Goal: Transaction & Acquisition: Obtain resource

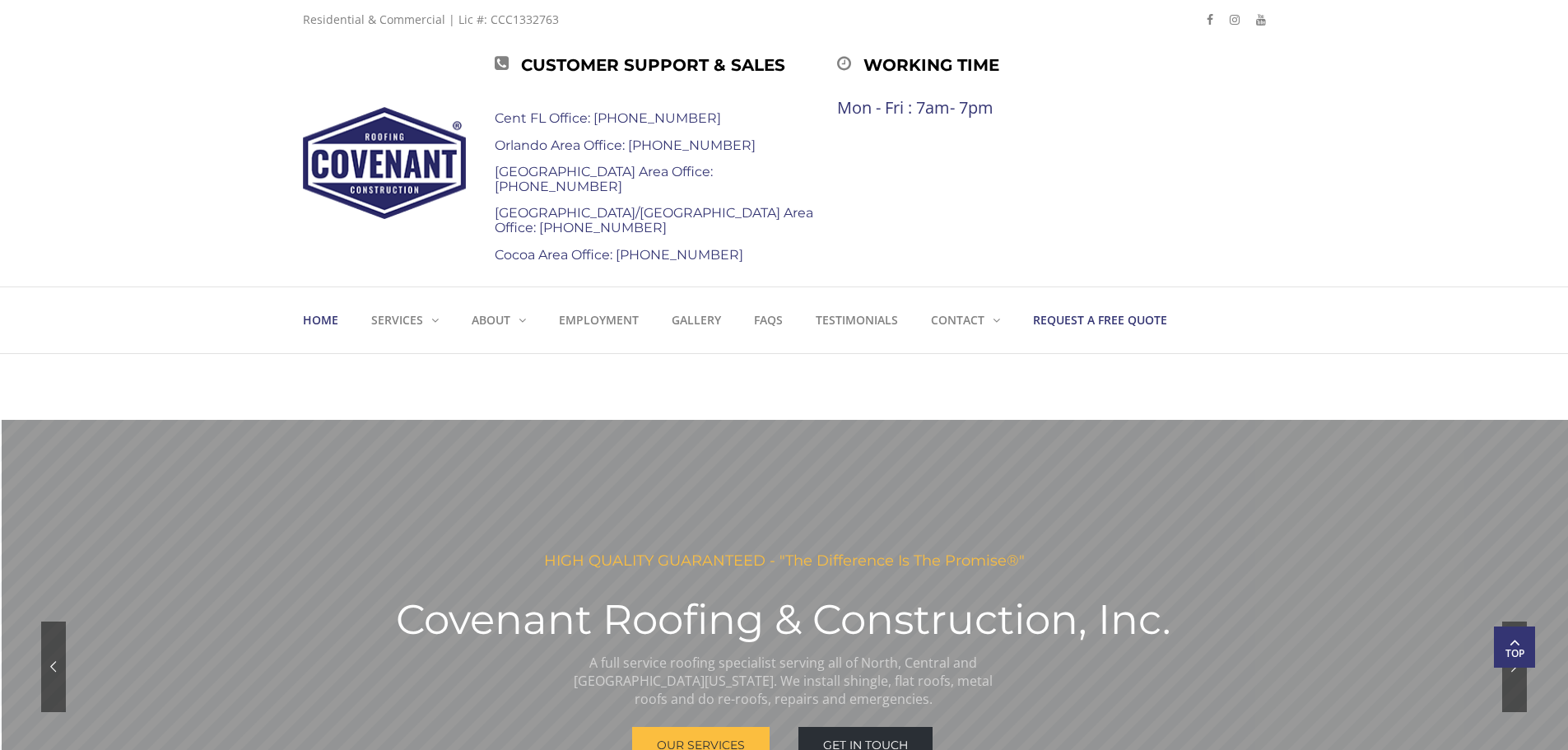
click at [1104, 317] on strong "Request a Free Quote" at bounding box center [1100, 320] width 134 height 16
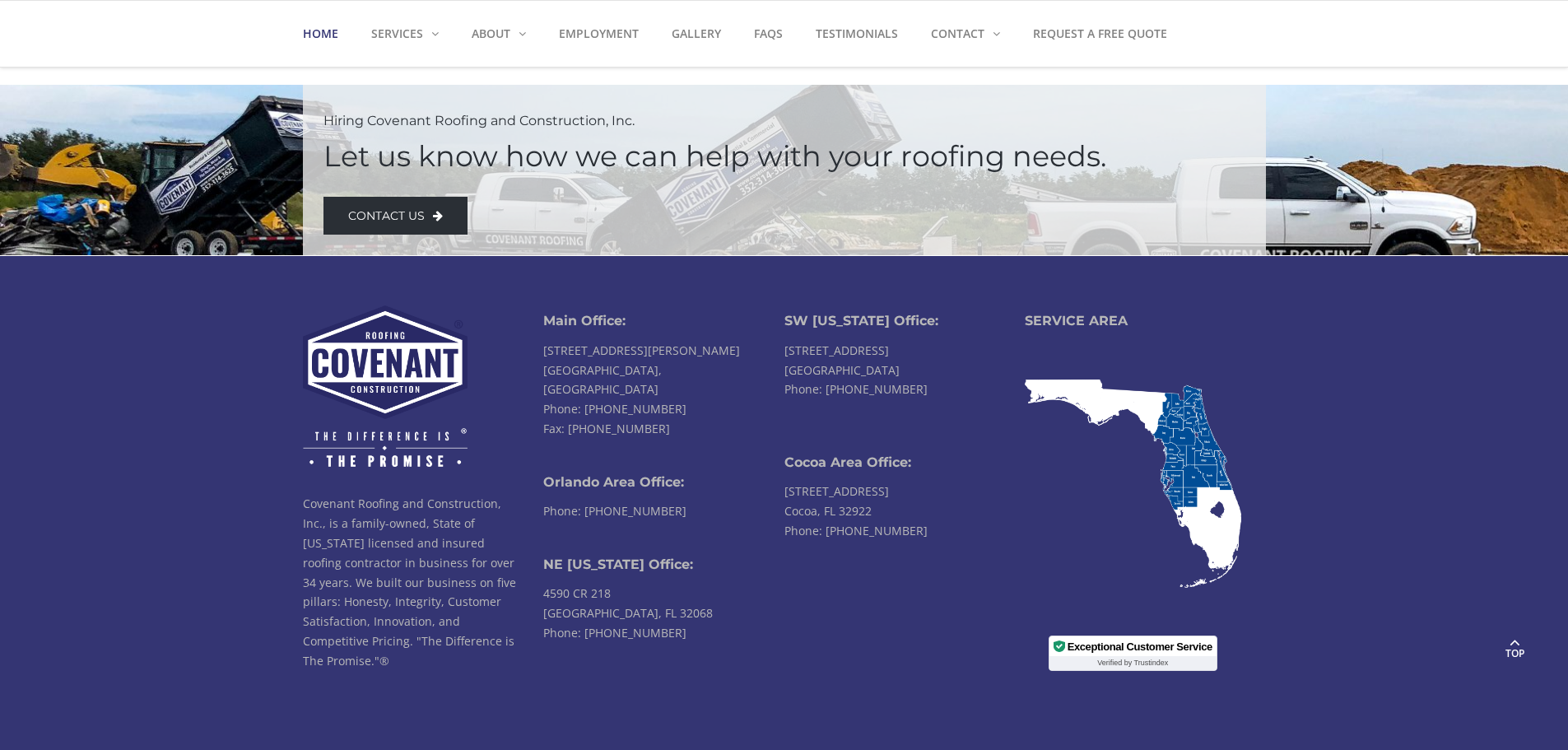
scroll to position [3868, 0]
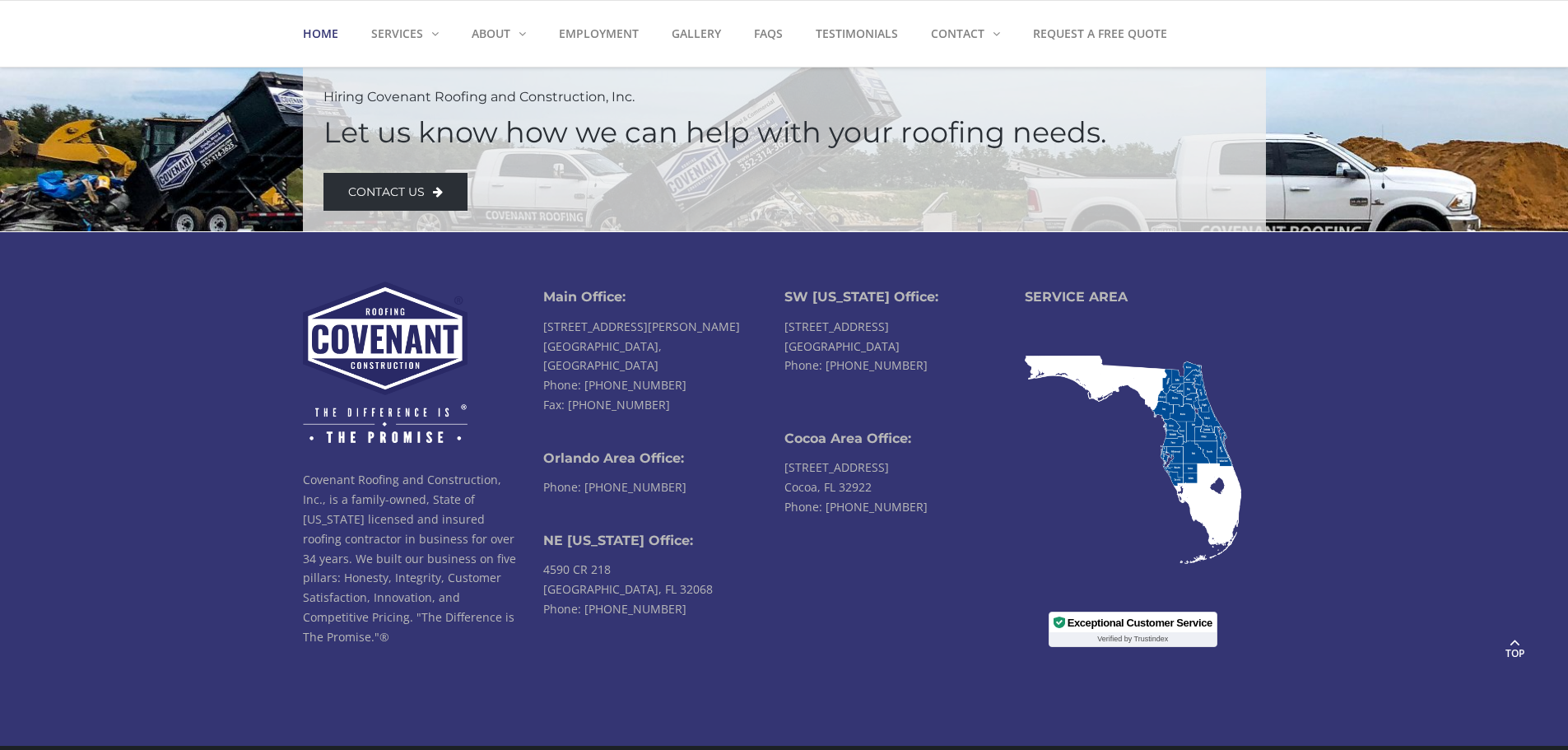
click at [1191, 429] on img at bounding box center [1132, 459] width 216 height 208
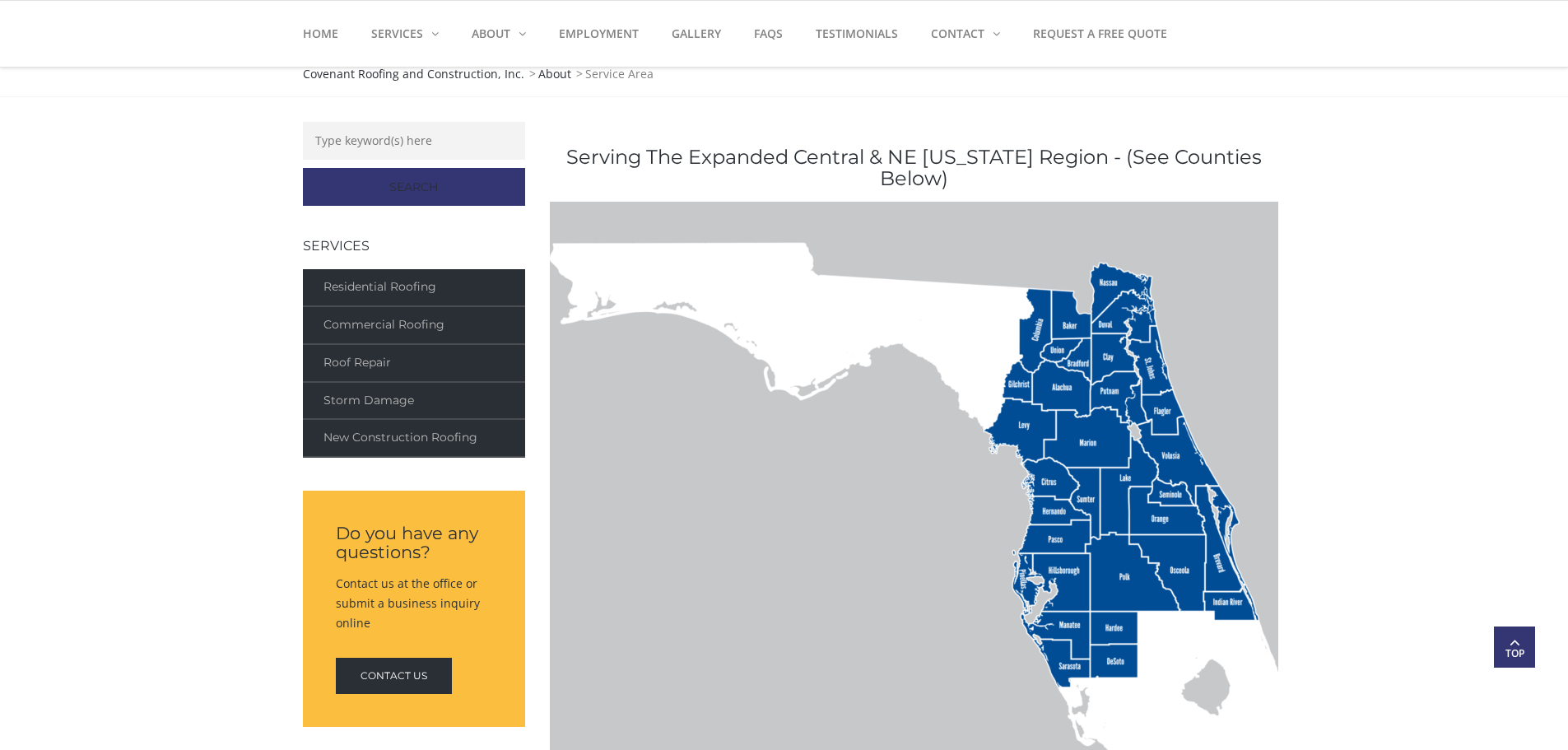
scroll to position [411, 0]
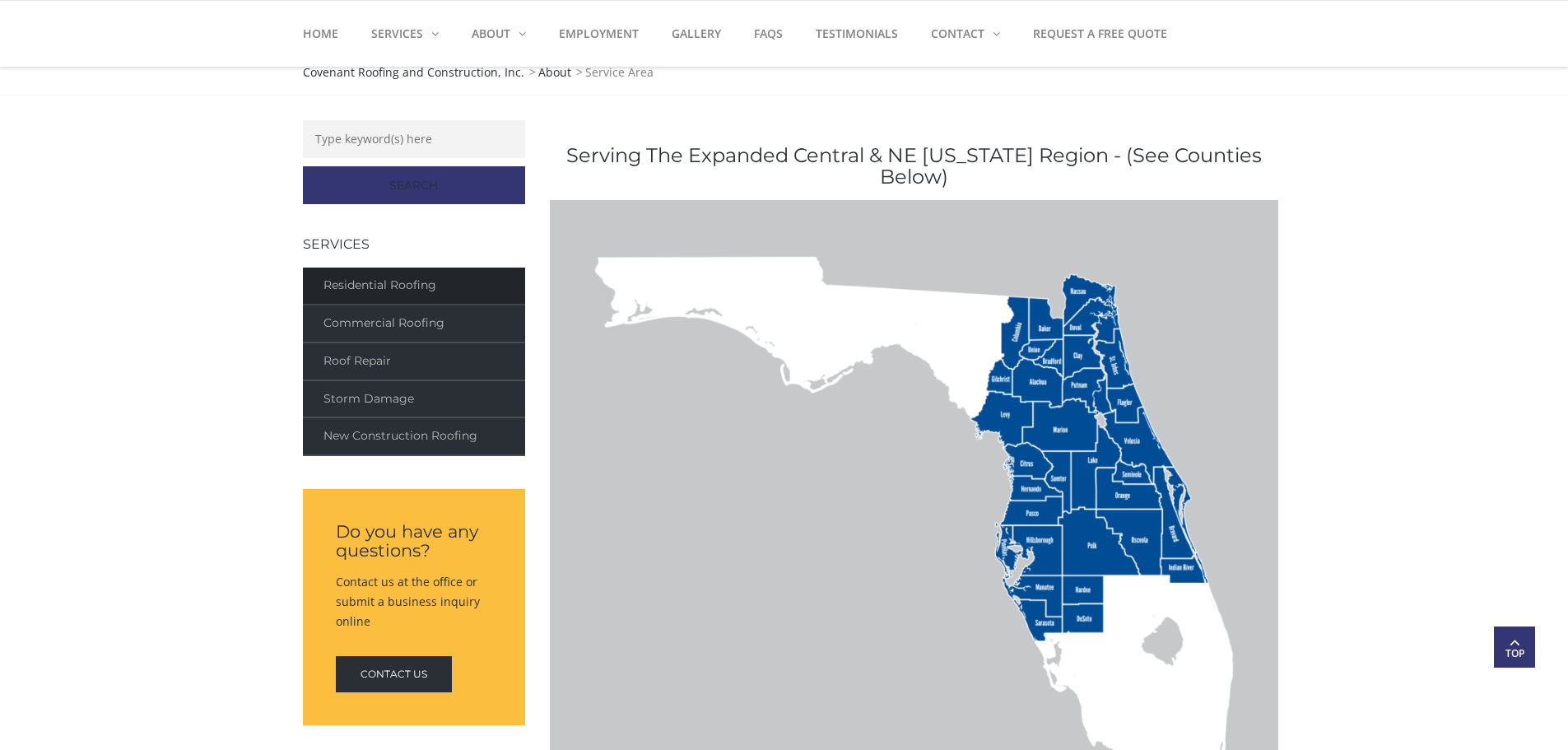
click at [366, 284] on link "Residential Roofing" at bounding box center [413, 286] width 222 height 38
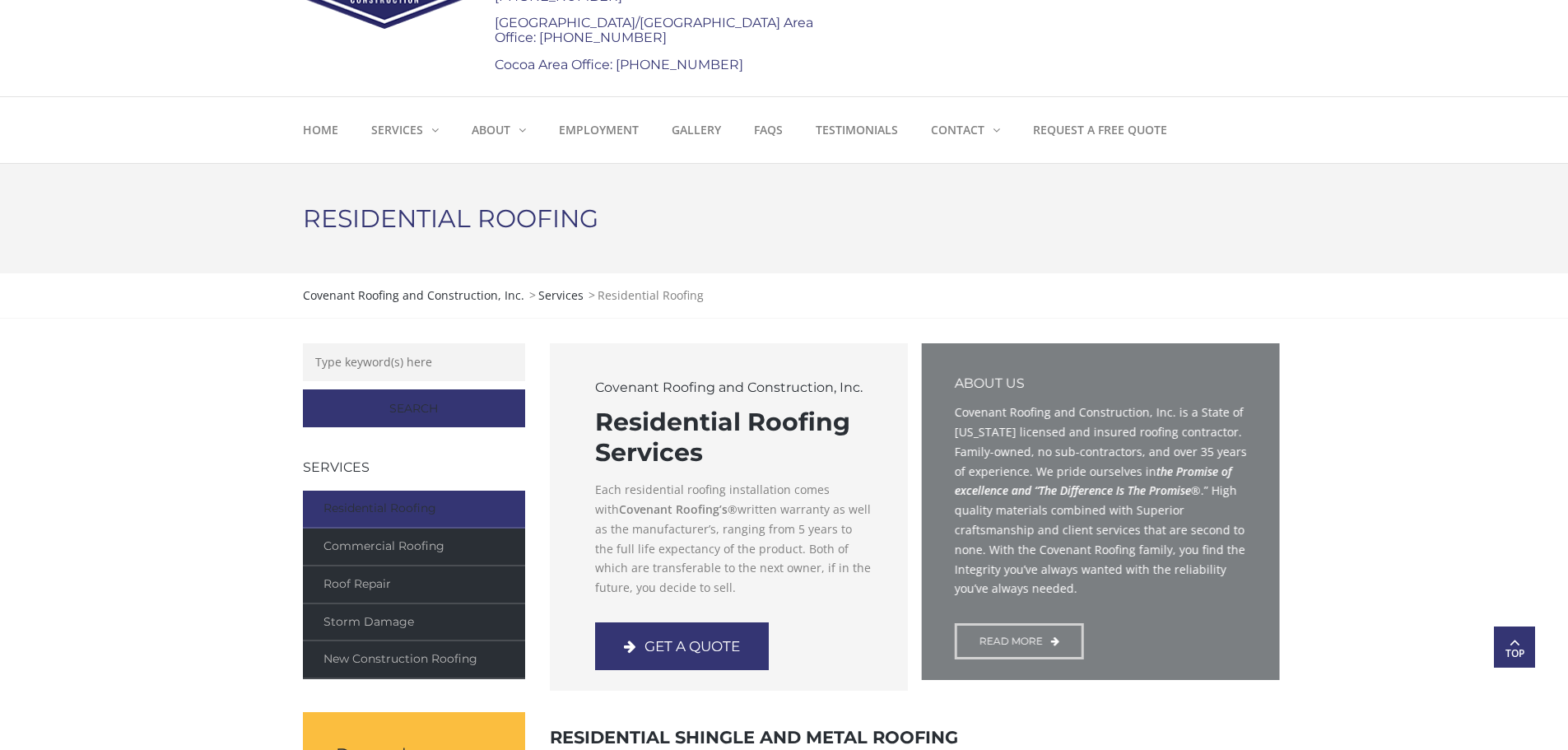
scroll to position [164, 0]
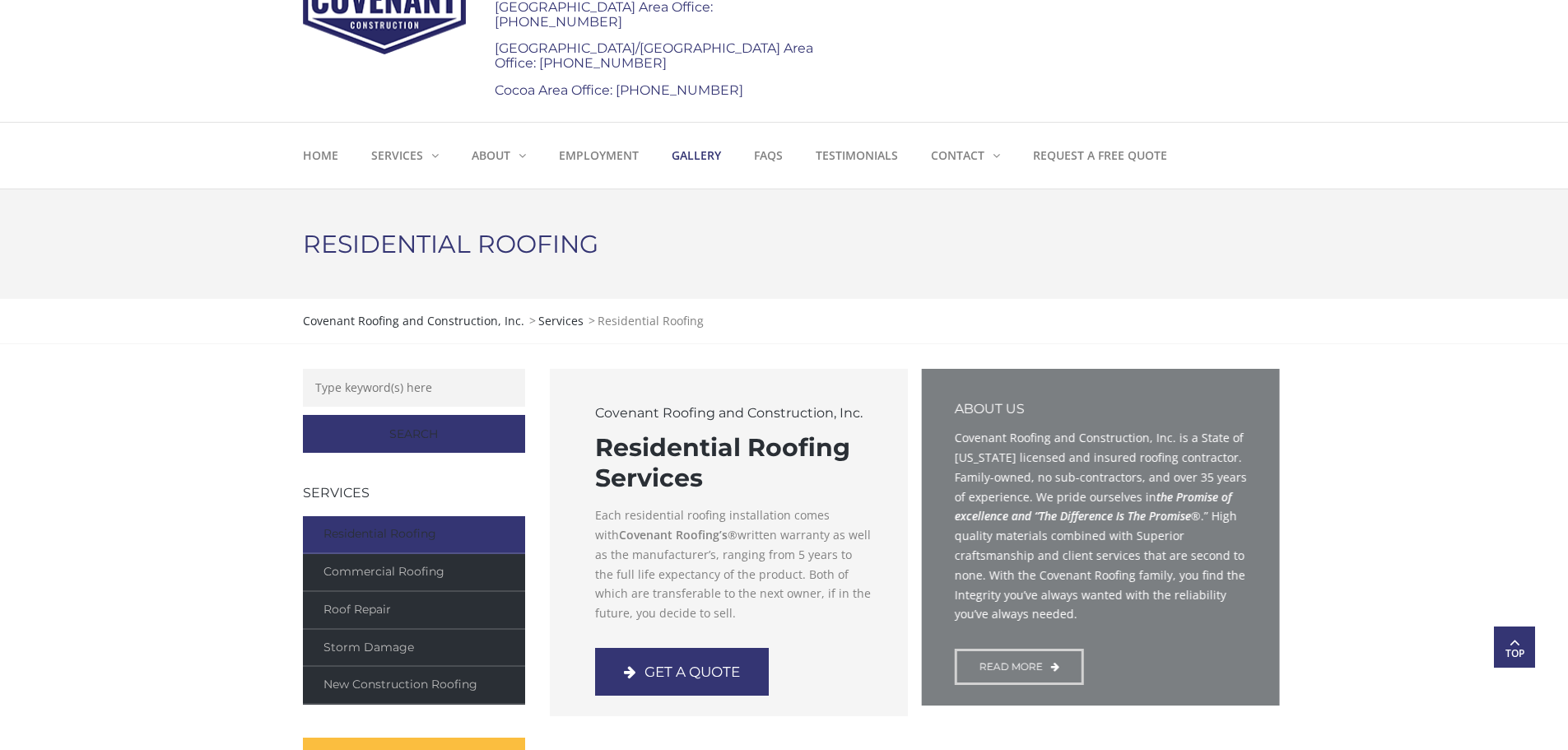
click at [700, 153] on strong "Gallery" at bounding box center [695, 155] width 50 height 16
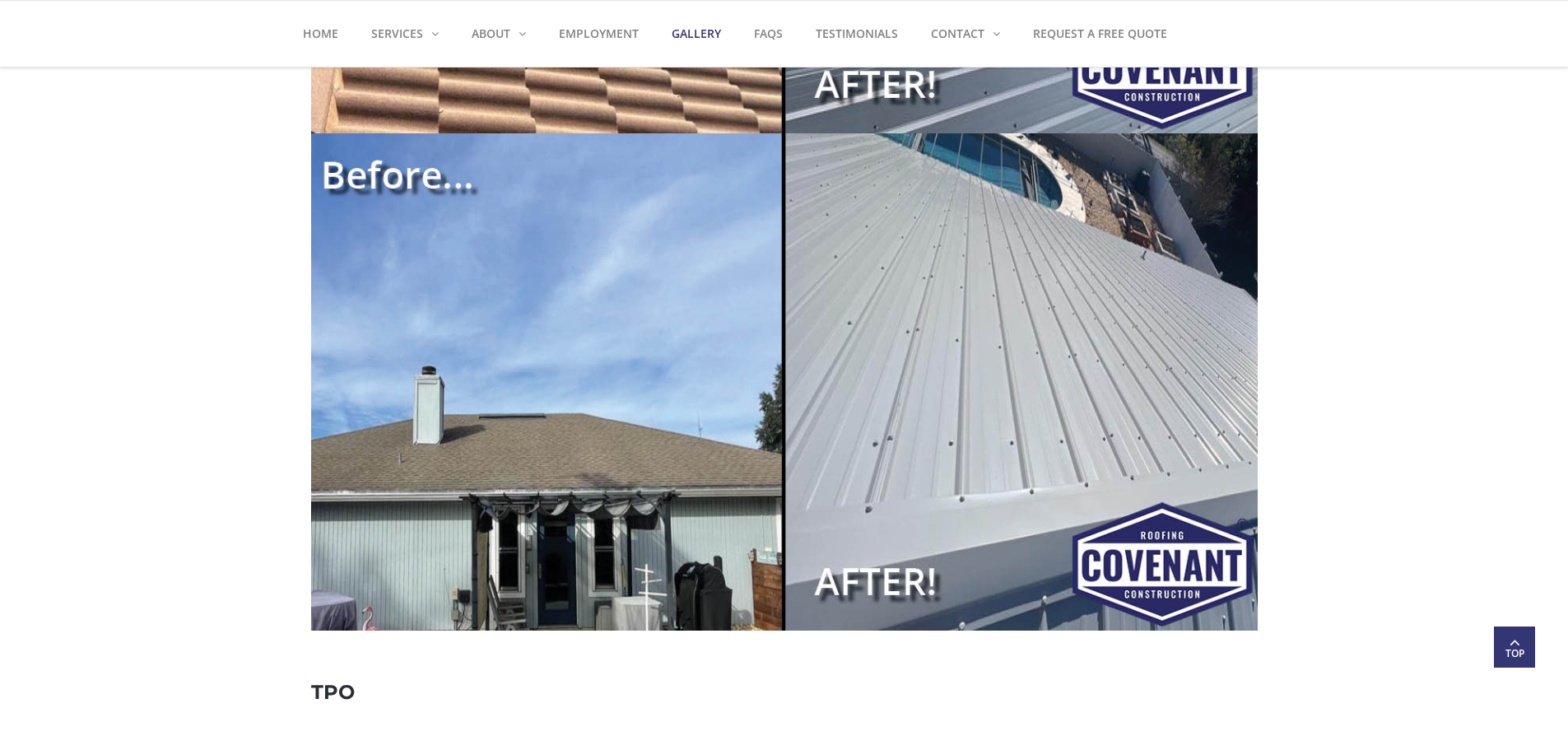
scroll to position [7818, 0]
